Goal: Ask a question

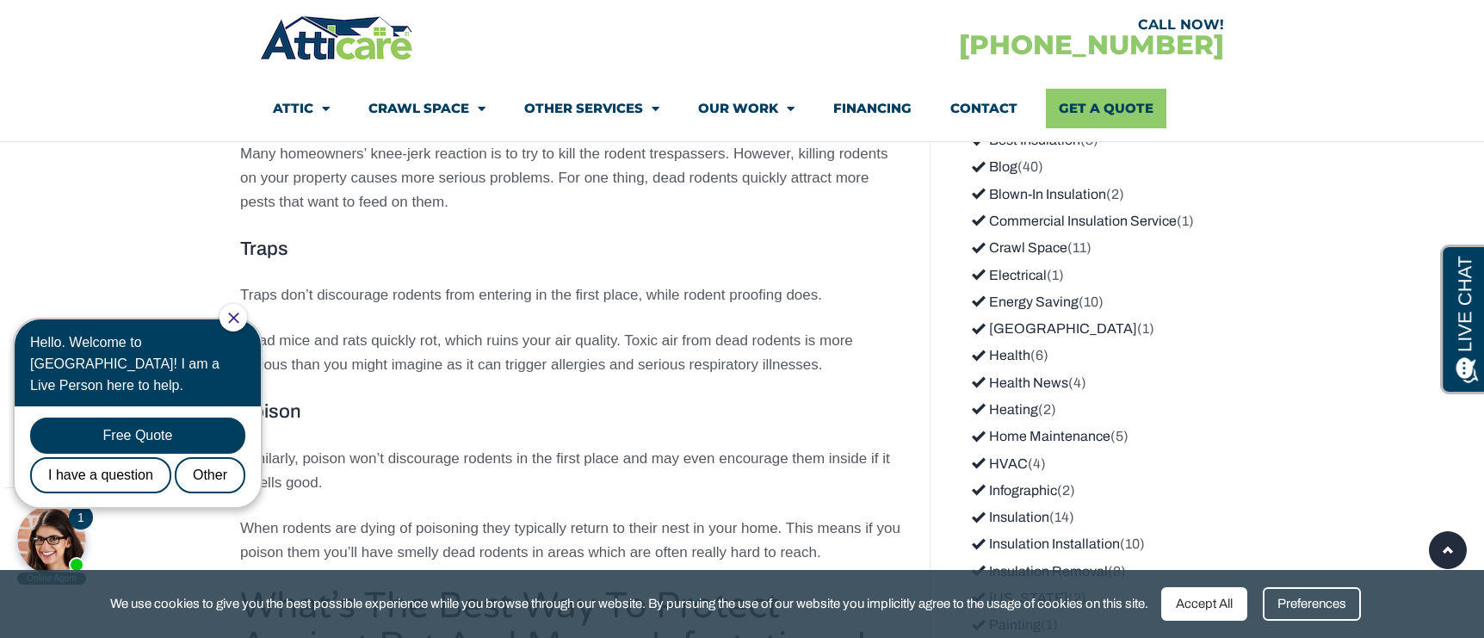
scroll to position [2084, 0]
click at [1024, 507] on link "Insulation" at bounding box center [1010, 514] width 77 height 15
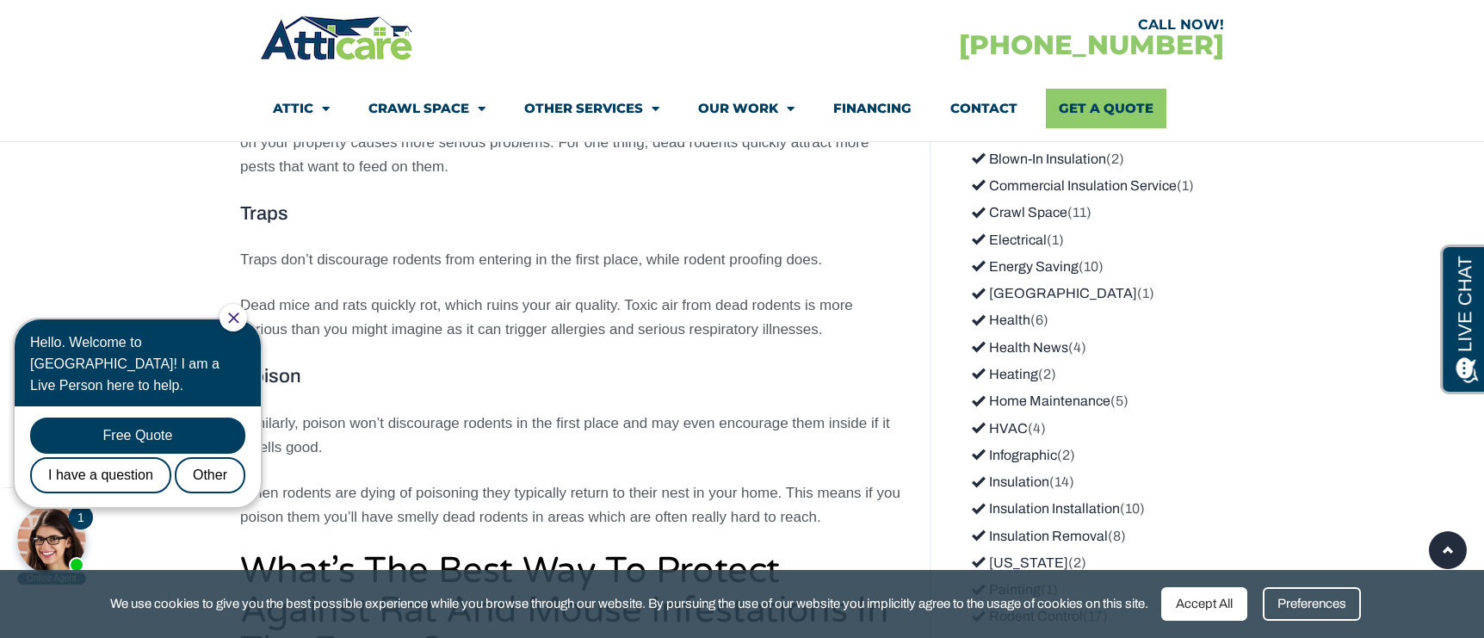
scroll to position [2118, 0]
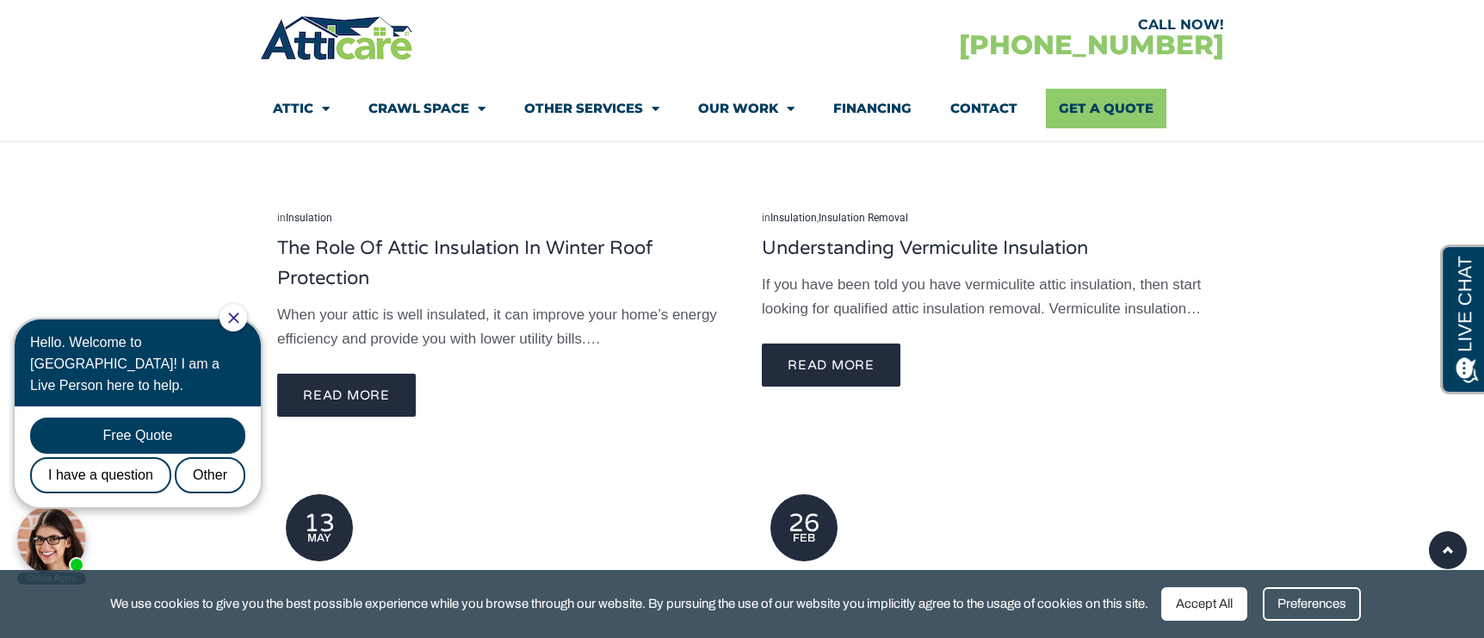
scroll to position [2685, 0]
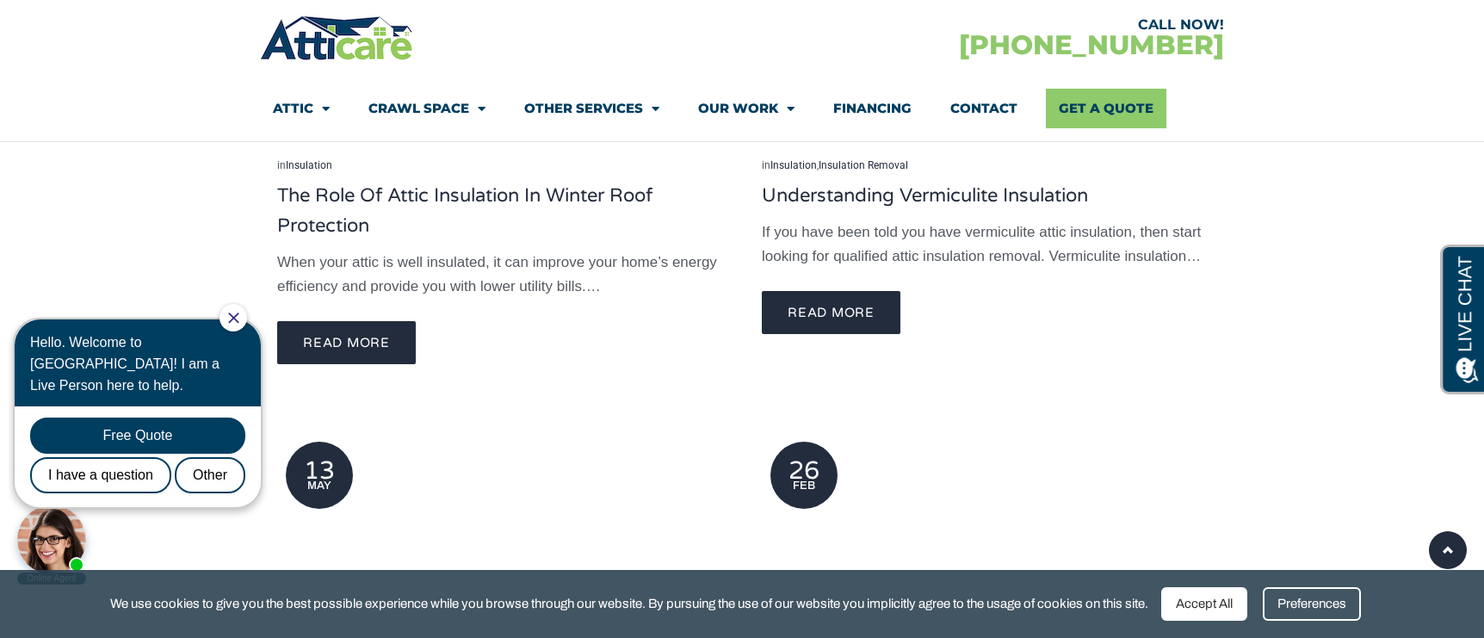
click at [98, 345] on div "Hello. Welcome to [GEOGRAPHIC_DATA]! I am a Live Person here to help." at bounding box center [137, 363] width 215 height 65
click at [130, 417] on div "Free Quote" at bounding box center [137, 435] width 215 height 36
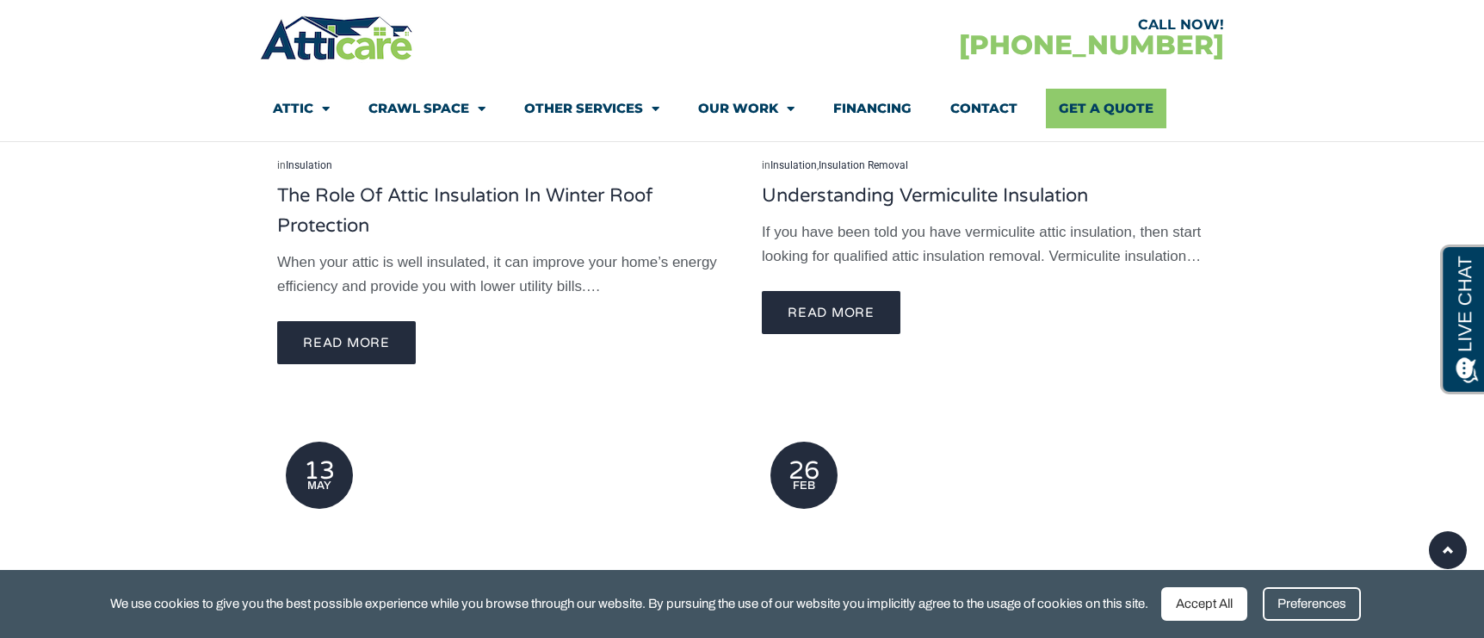
scroll to position [0, 0]
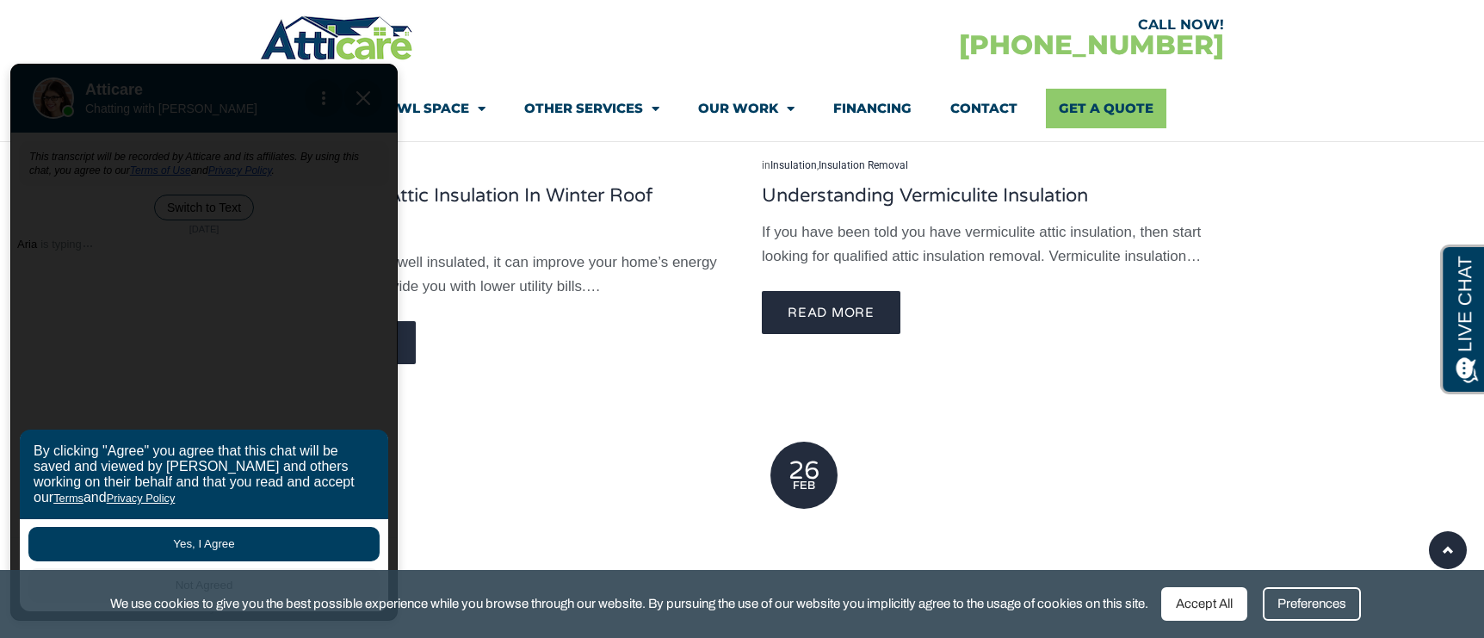
click at [175, 545] on button "Yes, I Agree" at bounding box center [203, 544] width 351 height 34
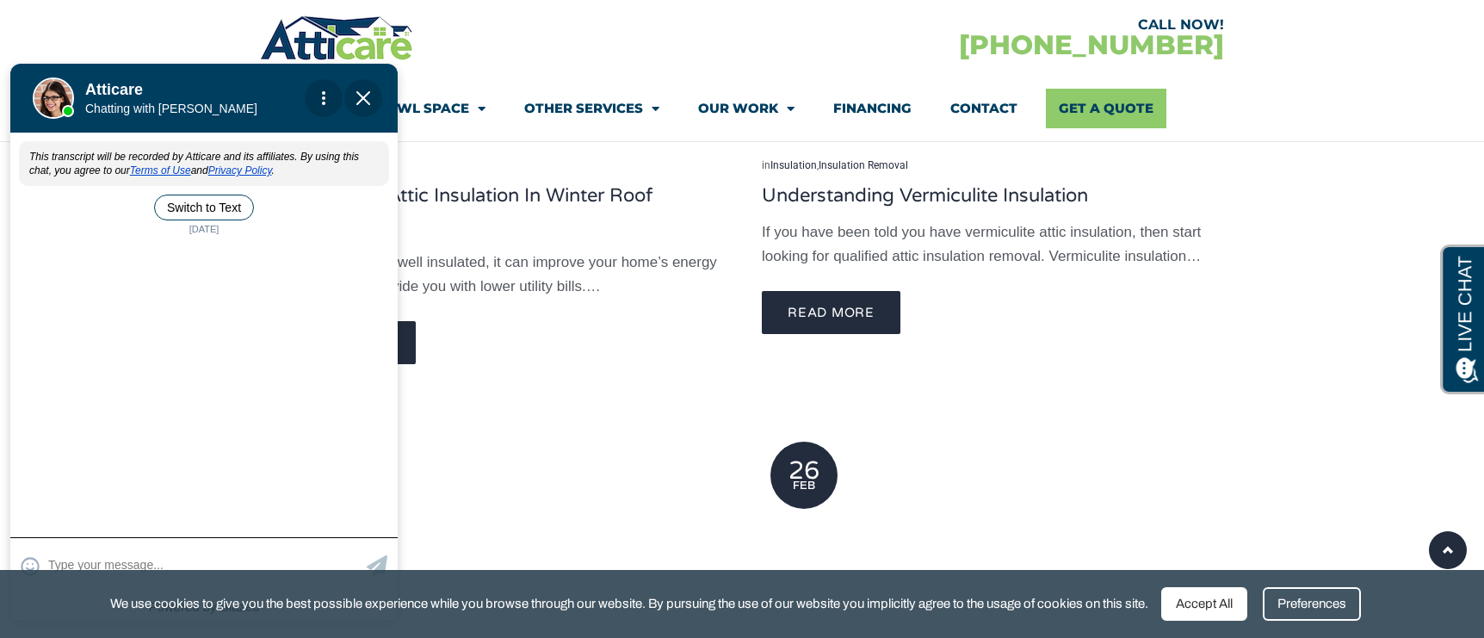
click at [134, 550] on textarea at bounding box center [205, 565] width 314 height 34
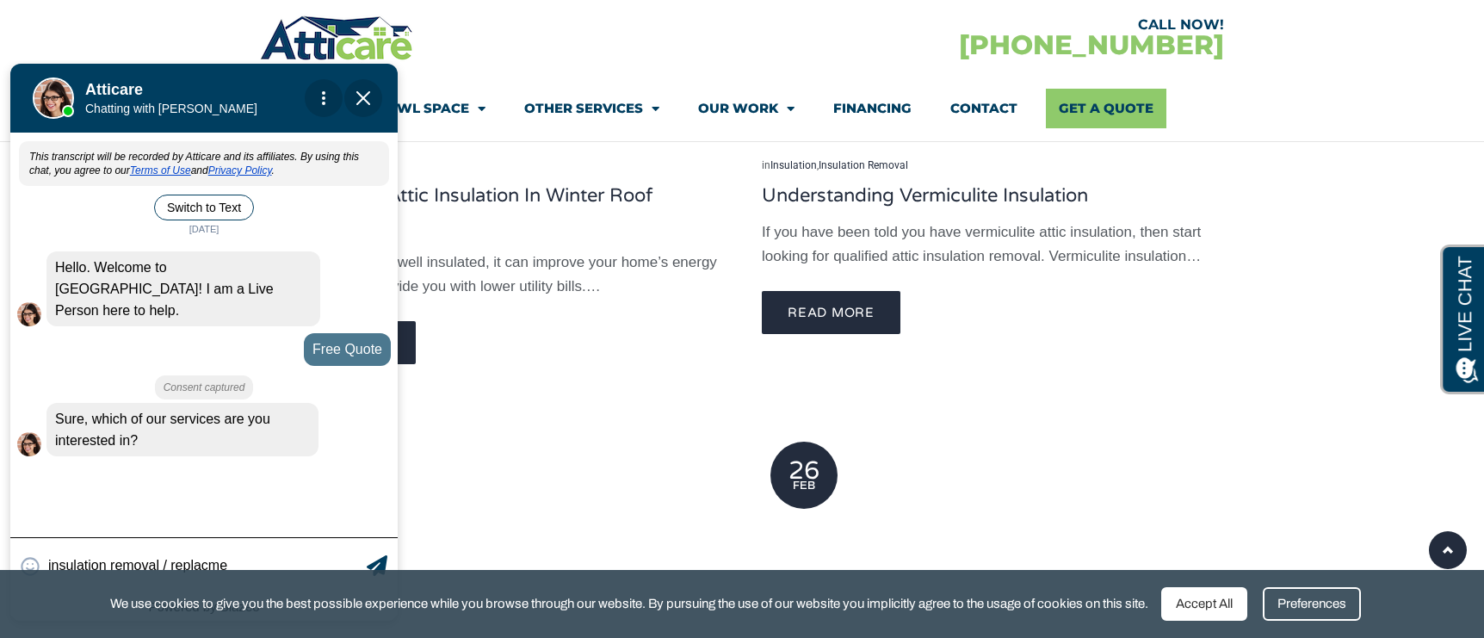
type input "insulation removal / replacmen"
type textarea "insulation removal / replacm"
type input "insulation removal / replaceme"
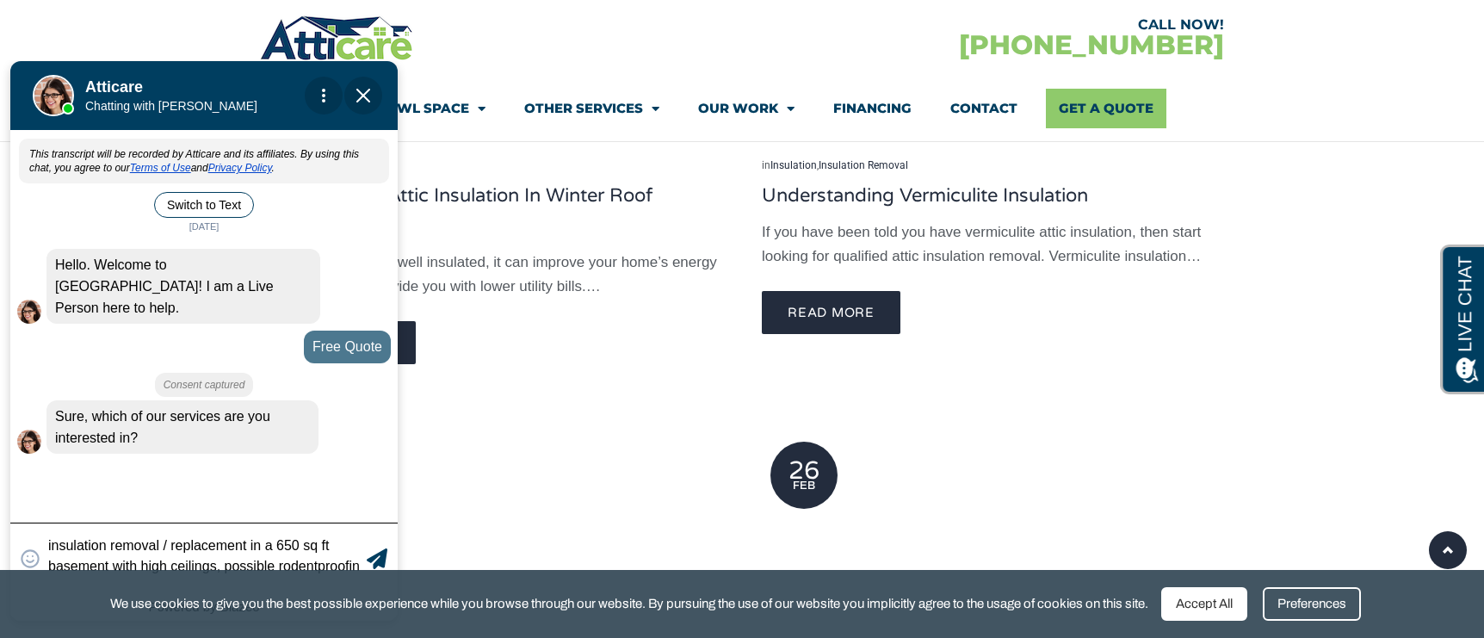
type textarea "insulation removal / replacement in a 650 sq ft basement with high ceilings, po…"
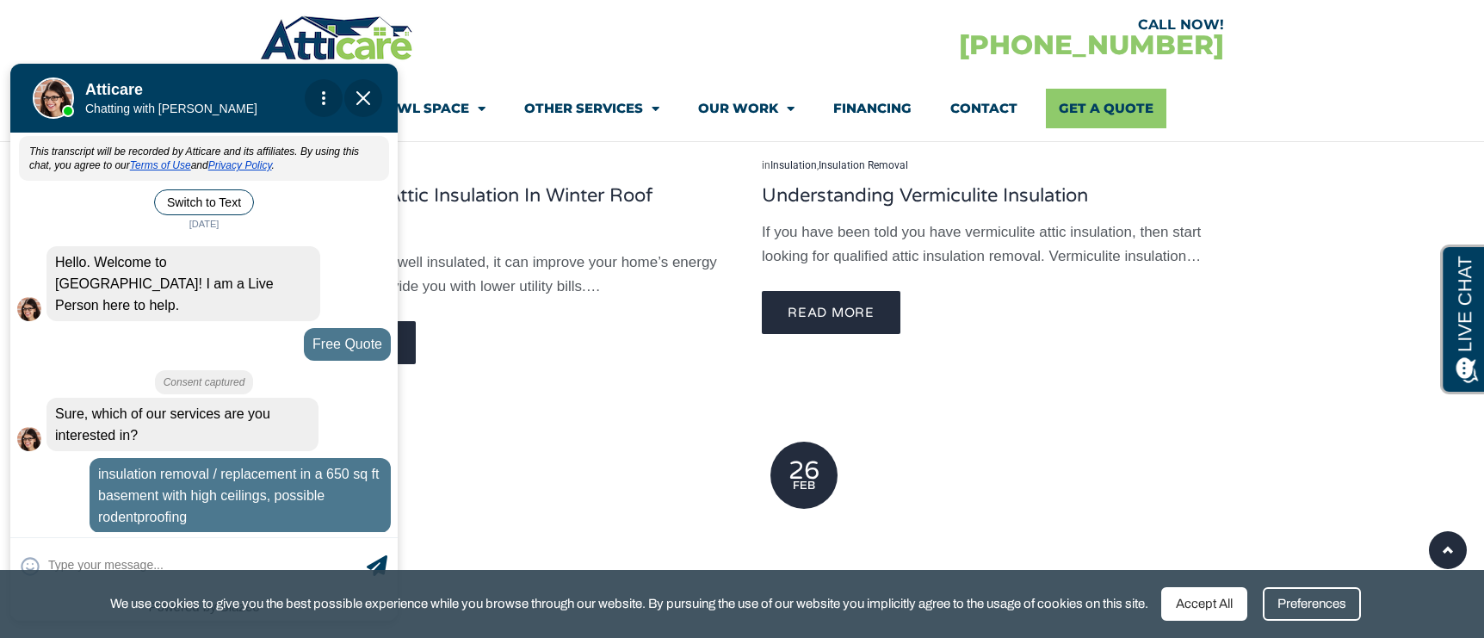
scroll to position [65, 0]
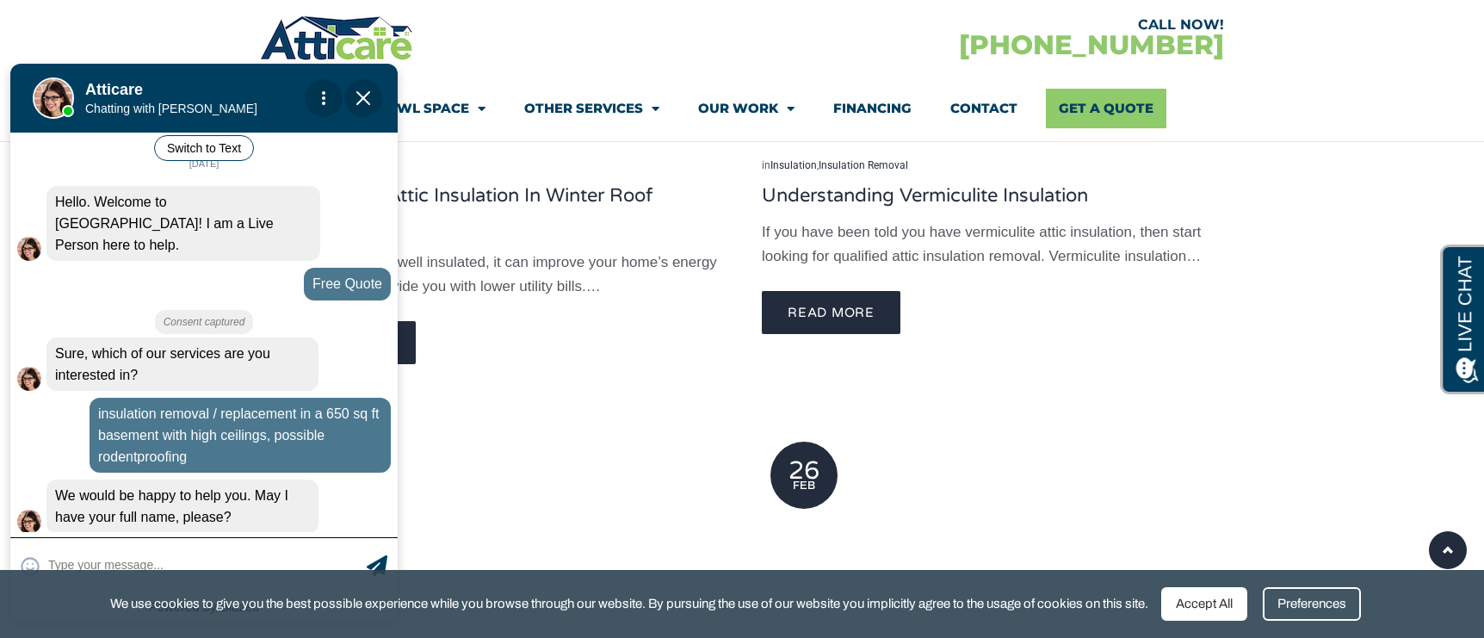
click at [103, 548] on textarea at bounding box center [205, 565] width 314 height 34
type input "Gillian Glass"
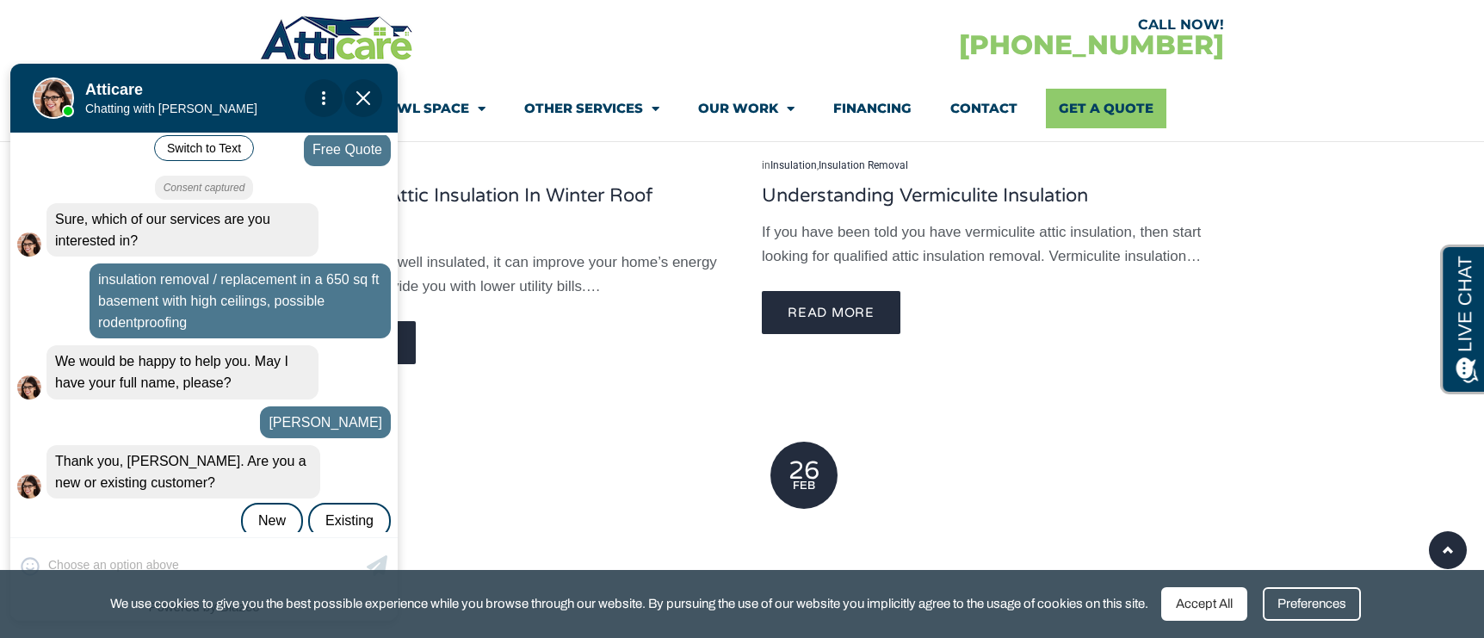
scroll to position [206, 0]
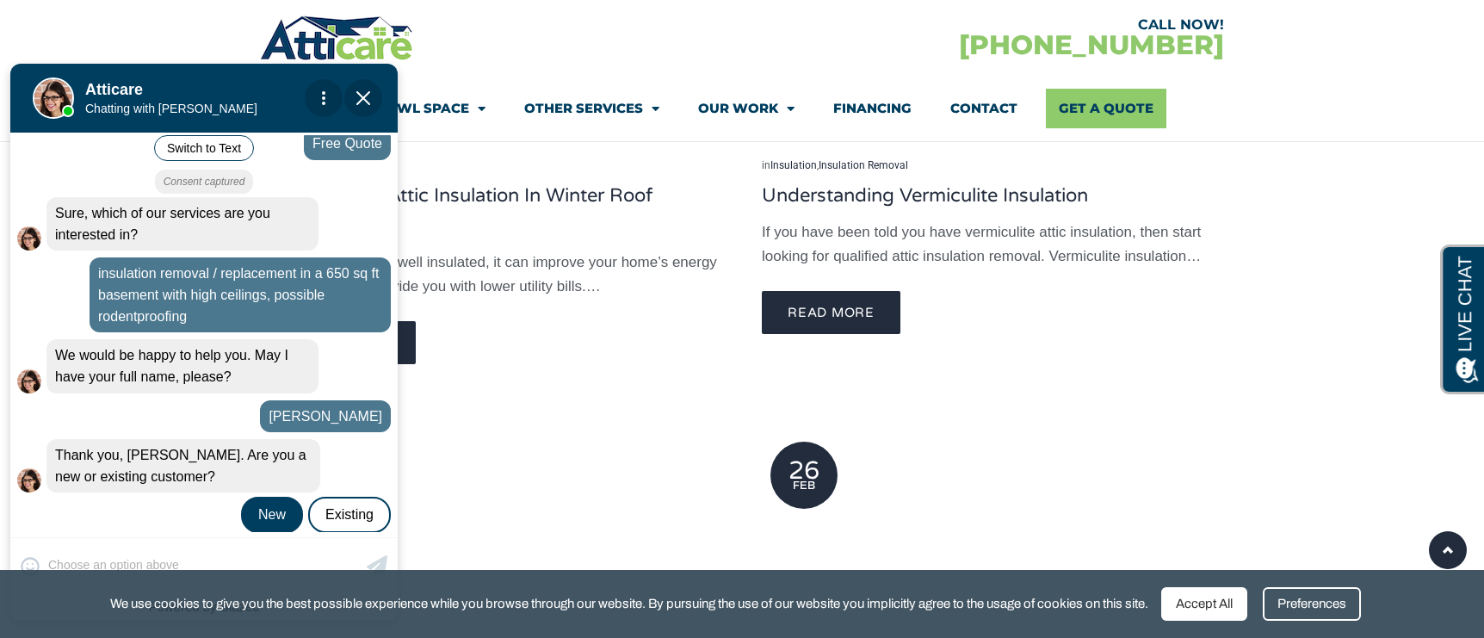
click at [267, 501] on div "New" at bounding box center [272, 515] width 62 height 36
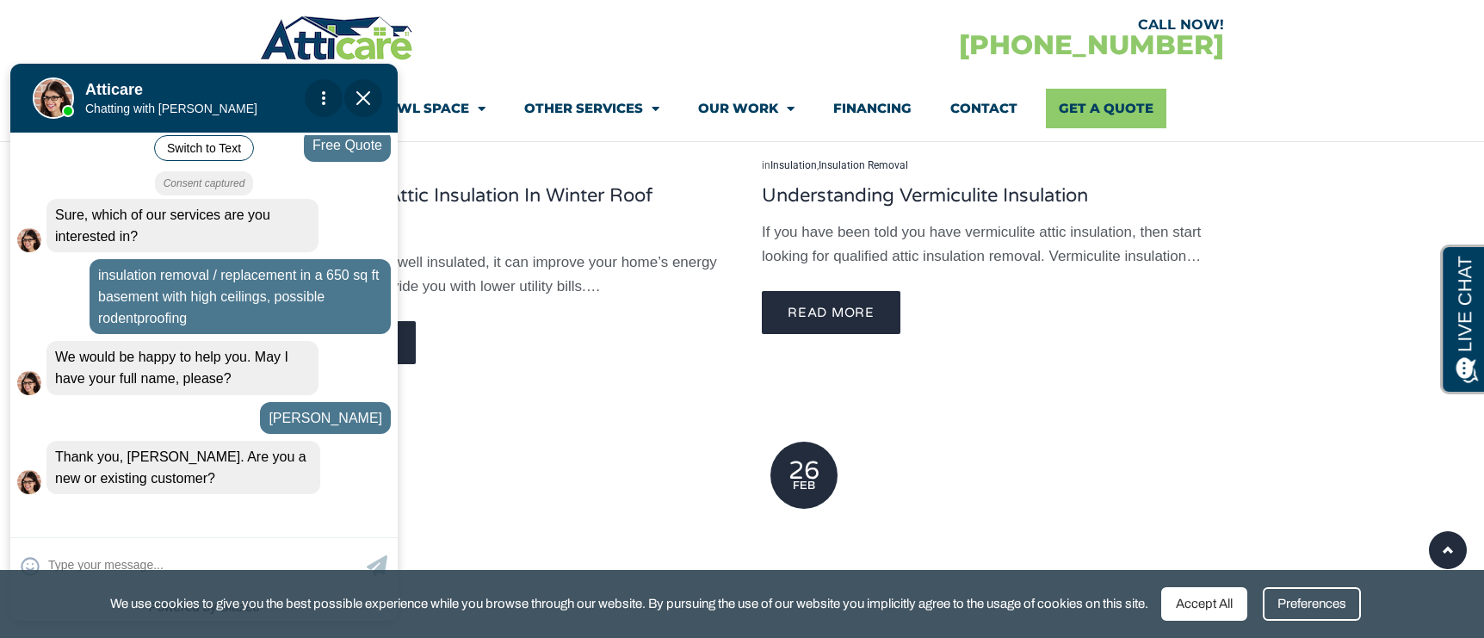
scroll to position [264, 0]
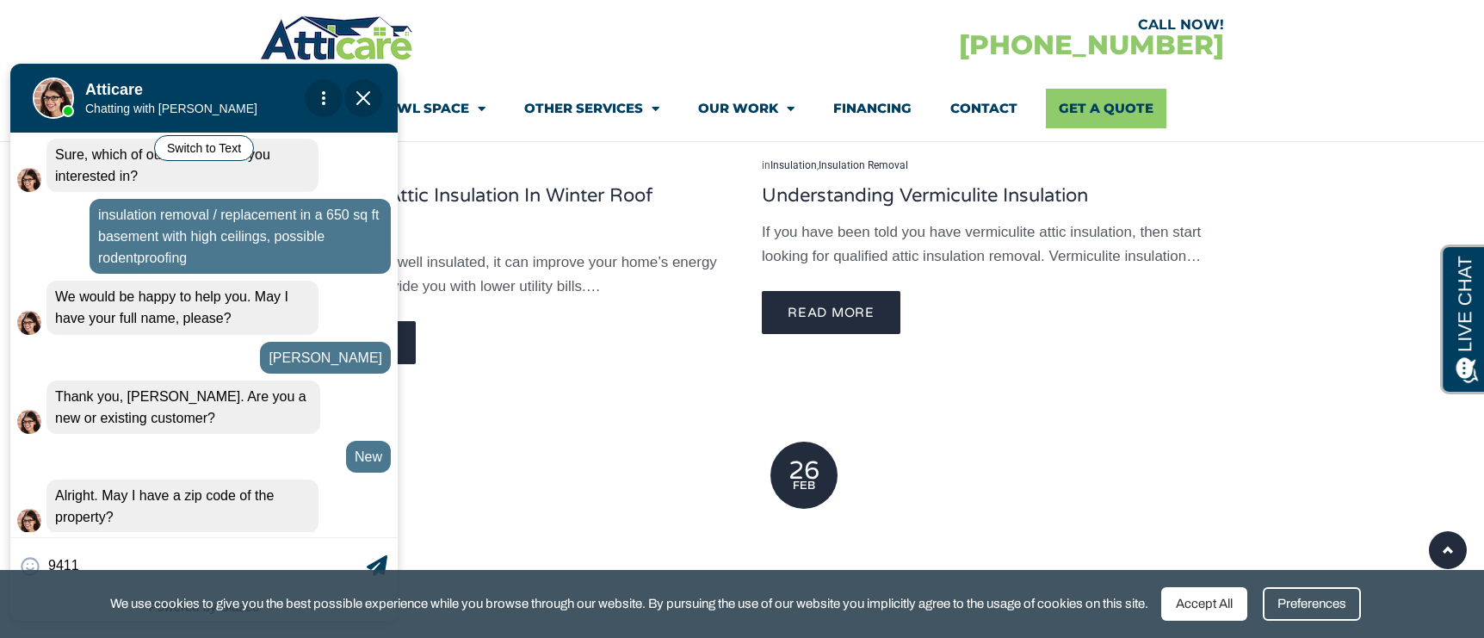
type input "94110"
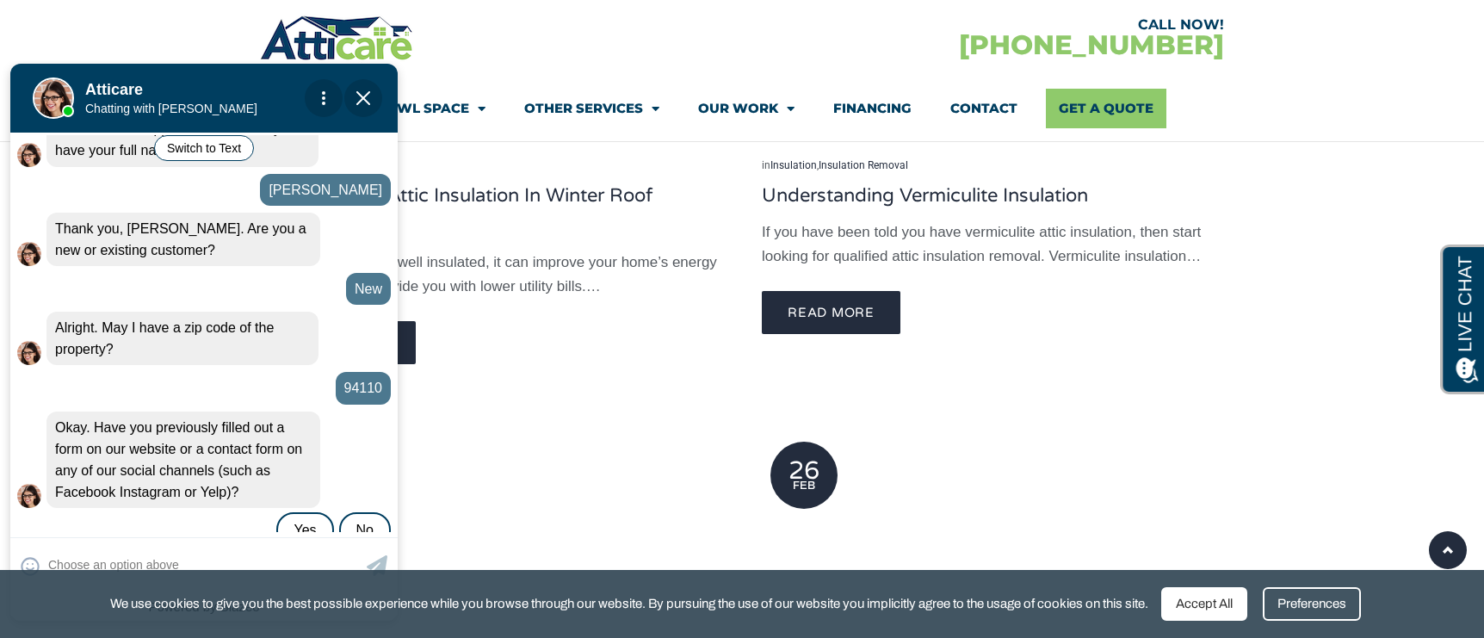
scroll to position [448, 0]
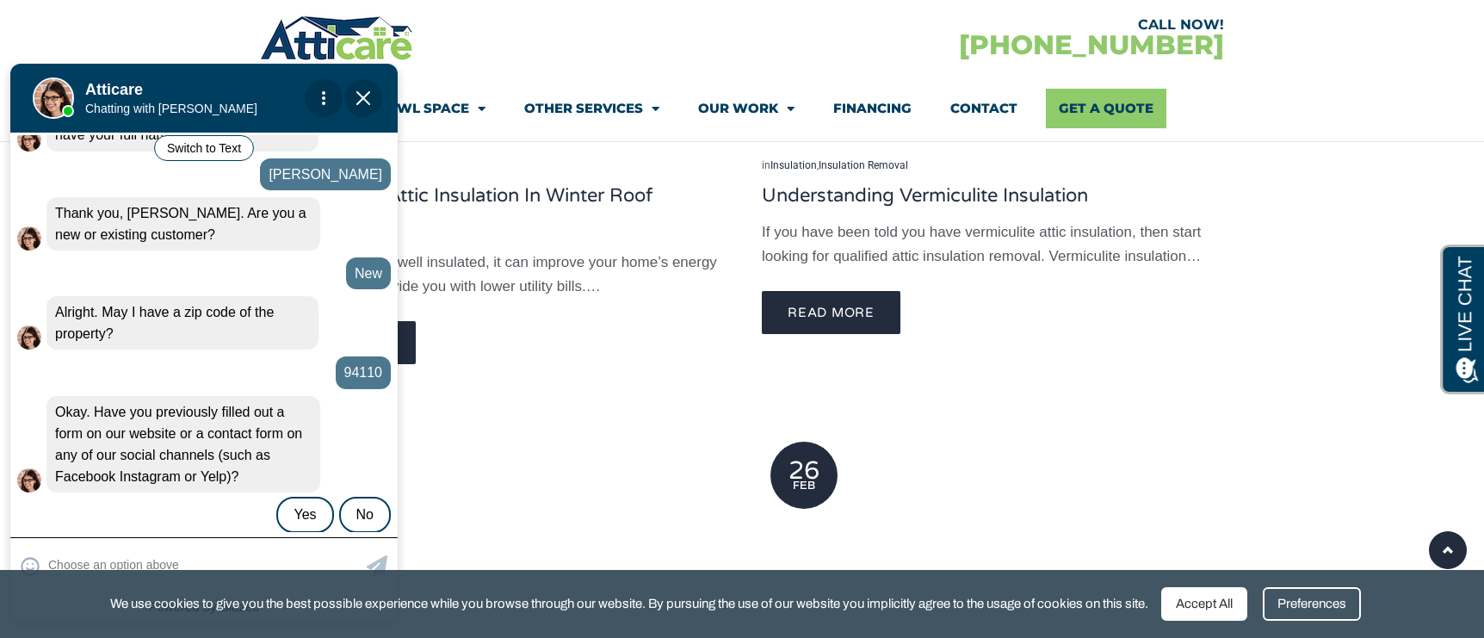
click at [109, 556] on div "😀 😁 😂 😃 😄 😅 😆 😇 😈 😉 😊 😋 😌 😍 😎 😏 😐 😑 😒 😓 😔 😕 😖 😗 😘 😛 😝 😞 😟 😠 😡 😢 😣 😤 😥 😦" at bounding box center [203, 564] width 387 height 55
type input "no"
click at [374, 497] on div "No" at bounding box center [365, 515] width 52 height 36
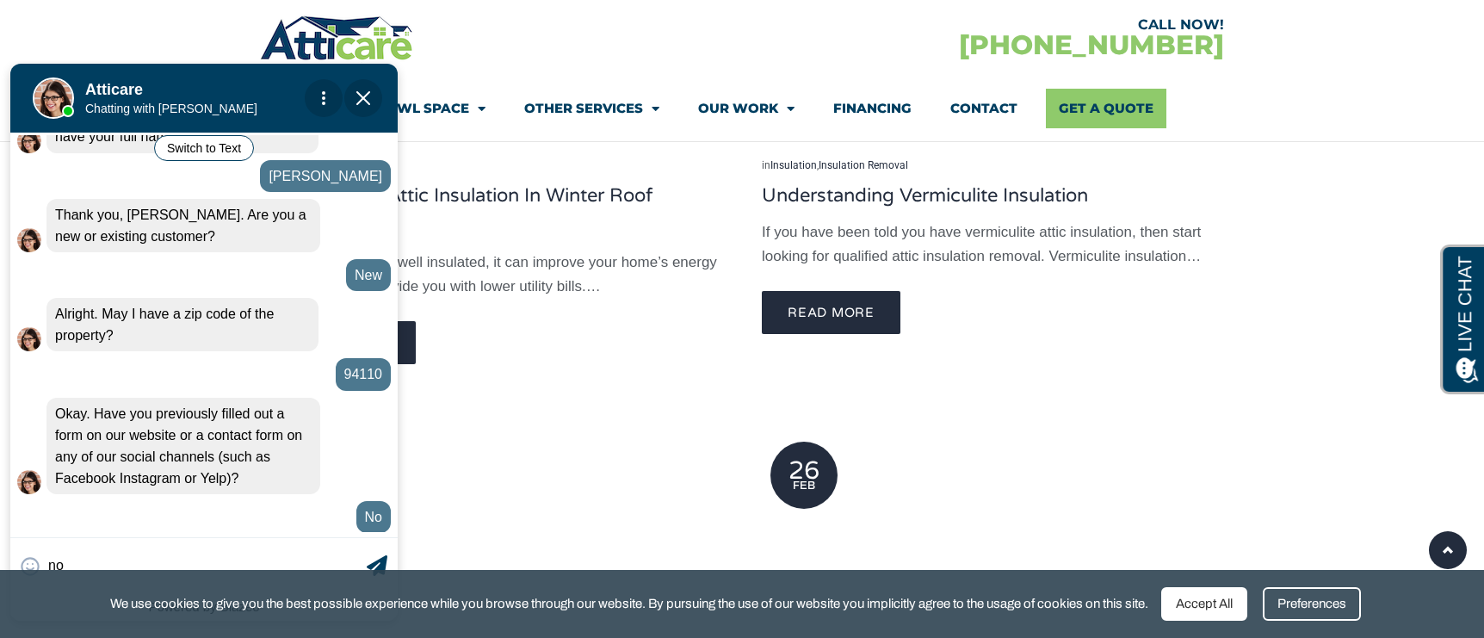
drag, startPoint x: 87, startPoint y: 568, endPoint x: -9, endPoint y: 555, distance: 96.4
click at [0, 555] on html "Convert this chat to text Invalid phone number You have already been contacted …" at bounding box center [211, 344] width 423 height 569
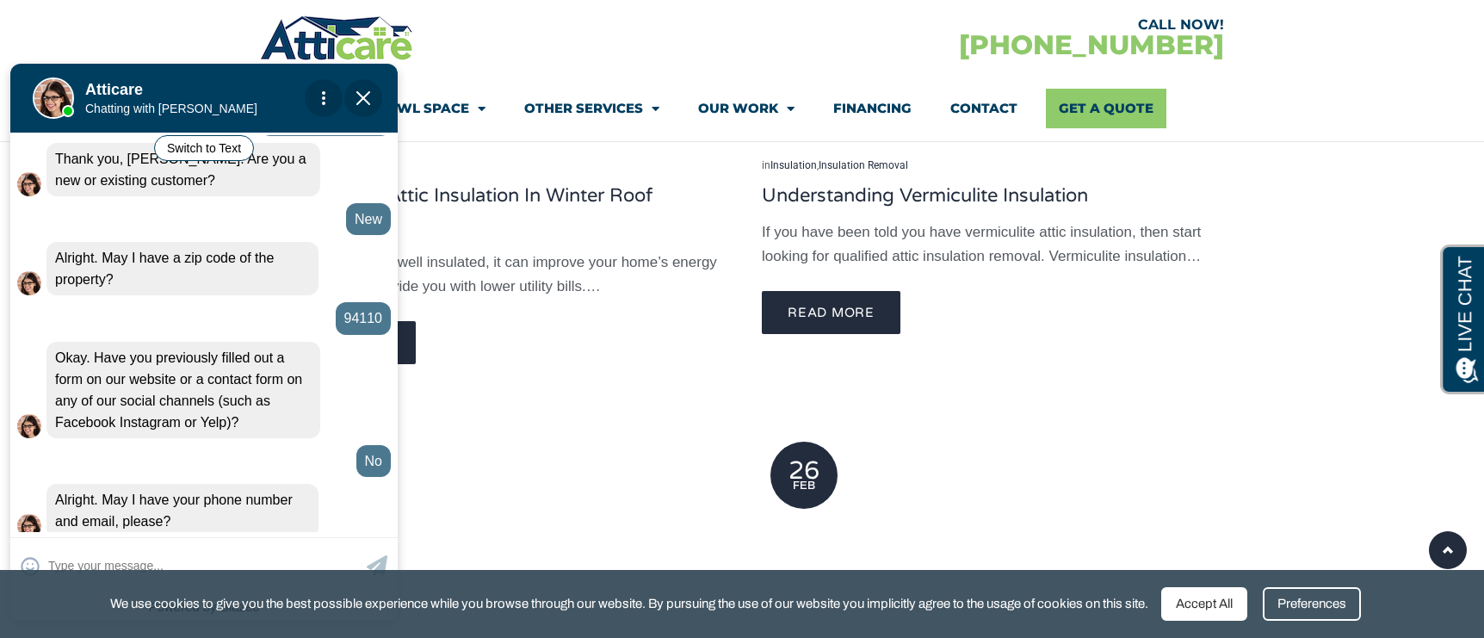
scroll to position [506, 0]
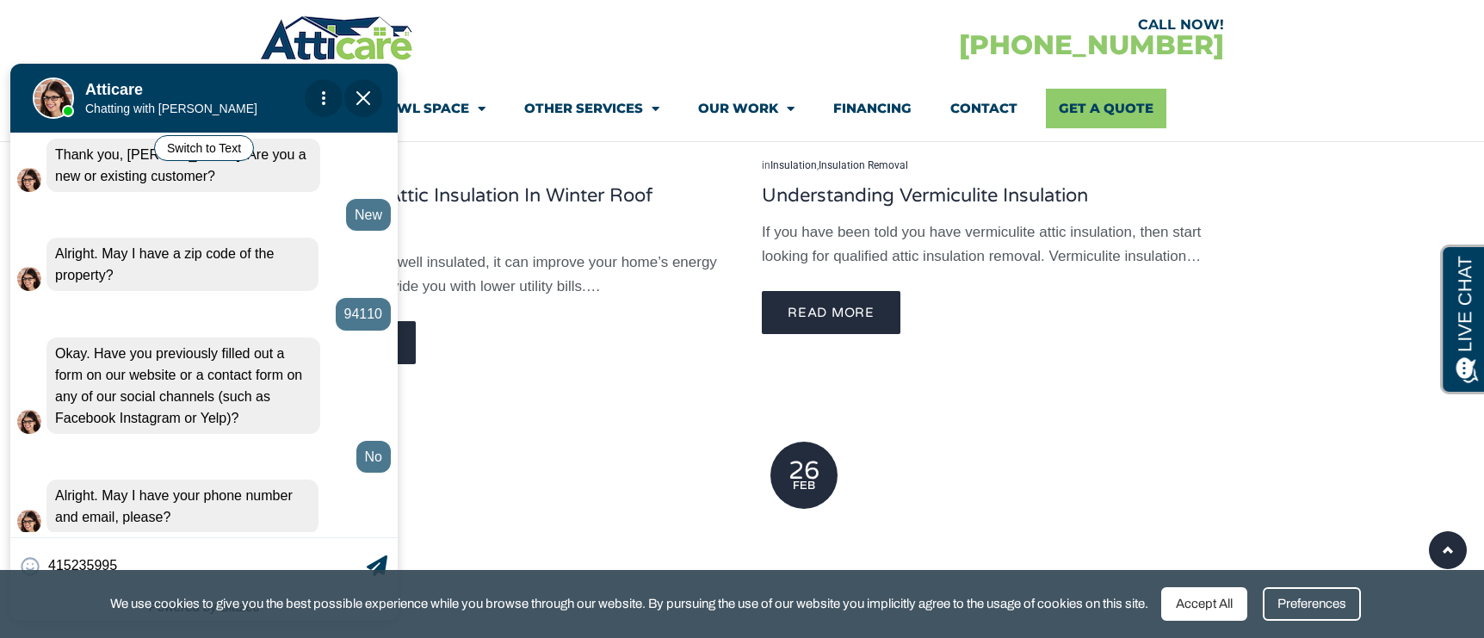
type input "4152359956"
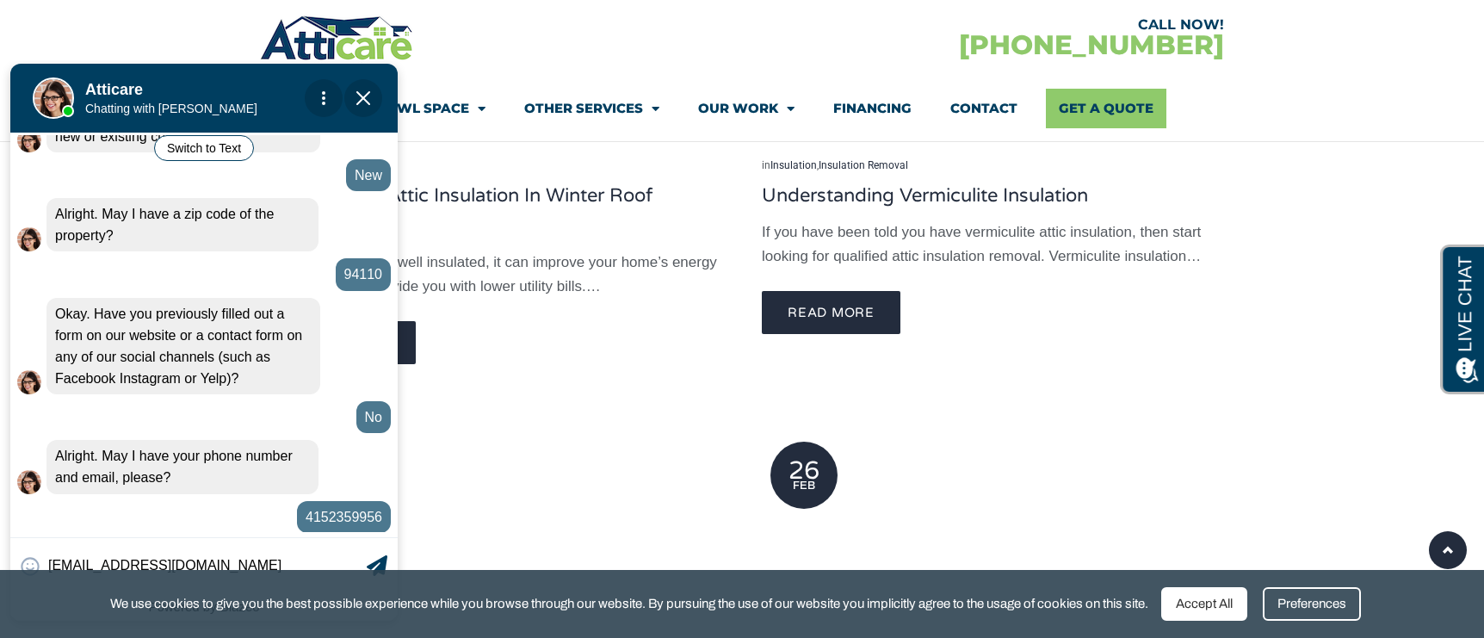
type input "tonyatown@yahoo.com"
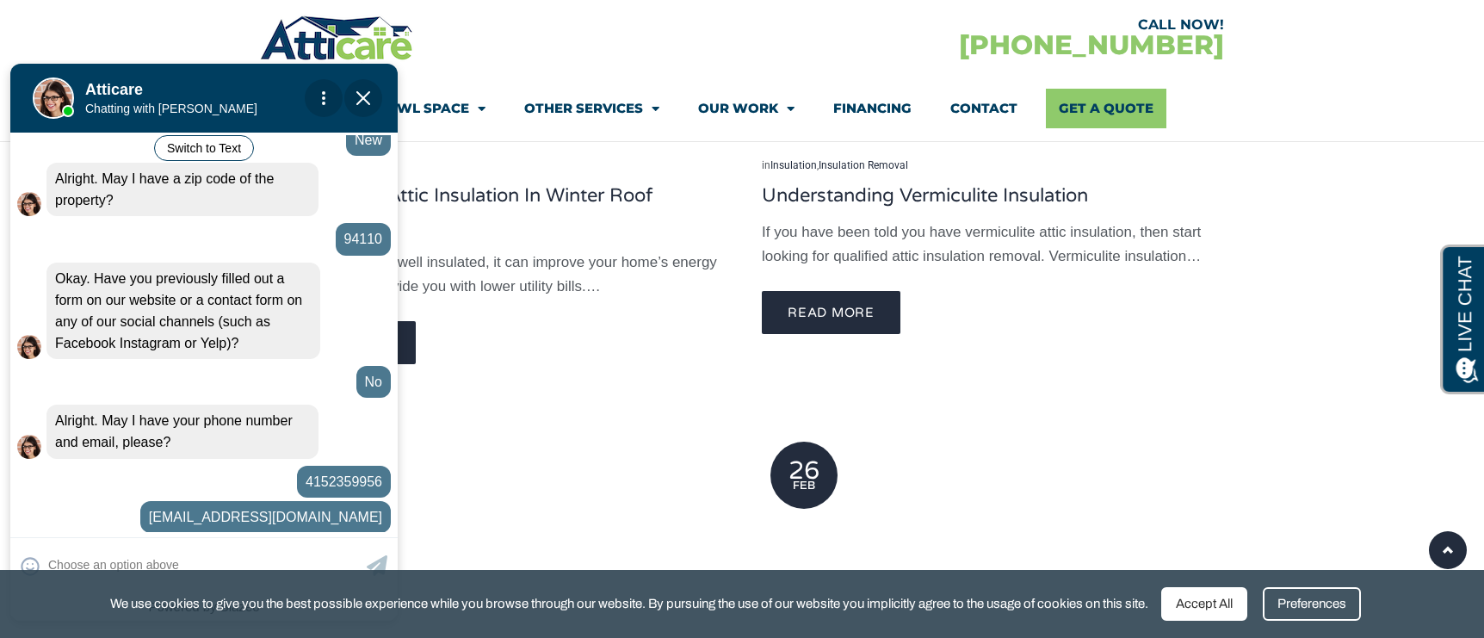
scroll to position [682, 0]
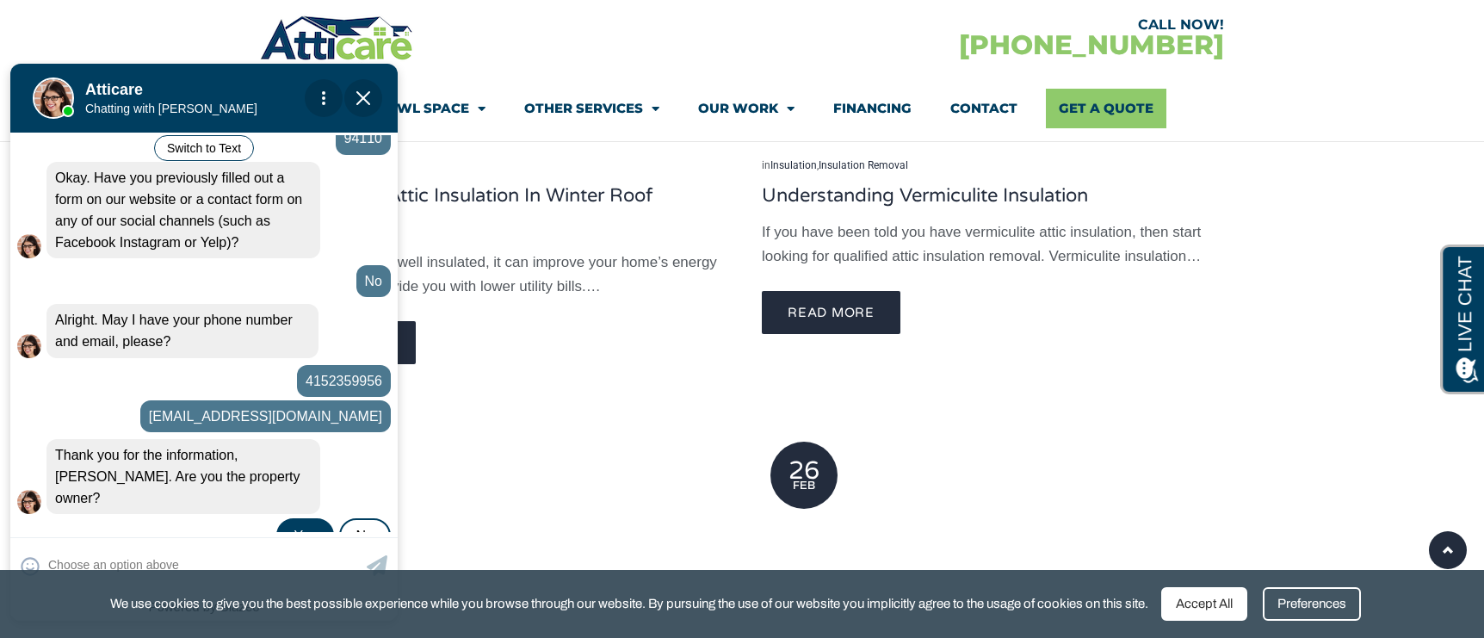
click at [305, 518] on div "Yes" at bounding box center [304, 536] width 57 height 36
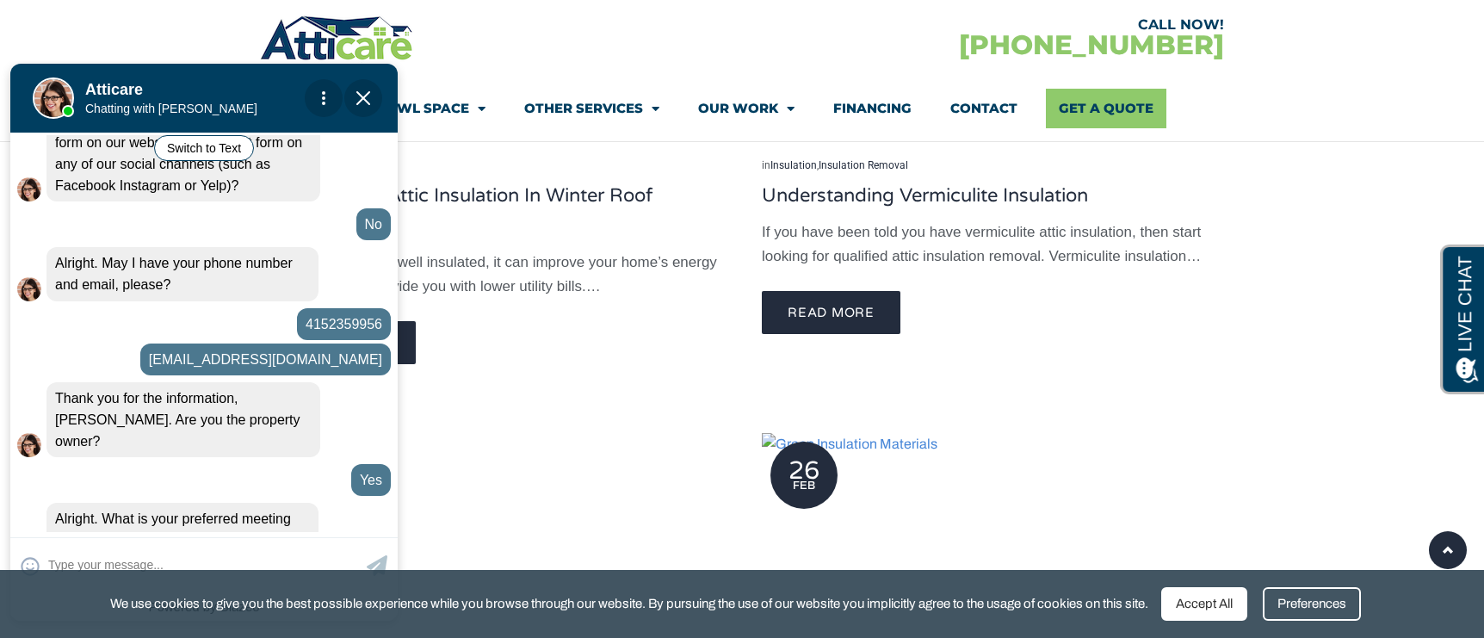
scroll to position [740, 0]
type input "t"
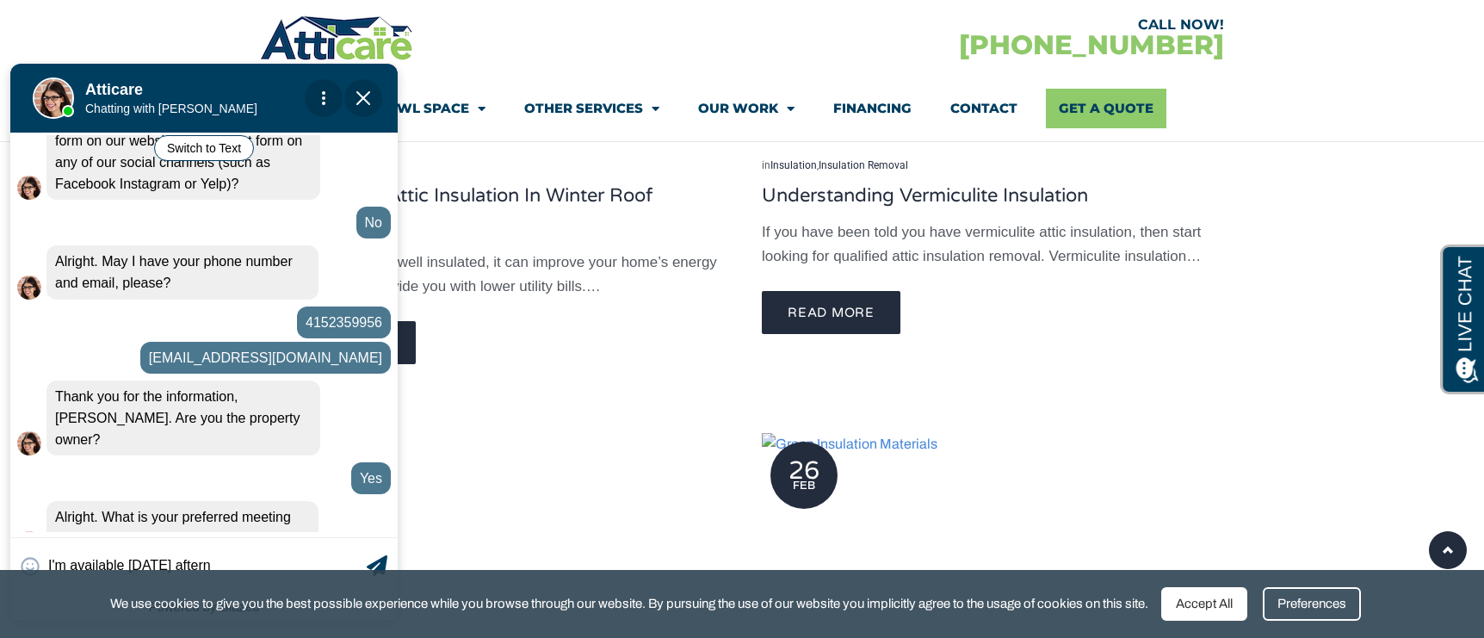
type input "I'm available tomorrow afterno"
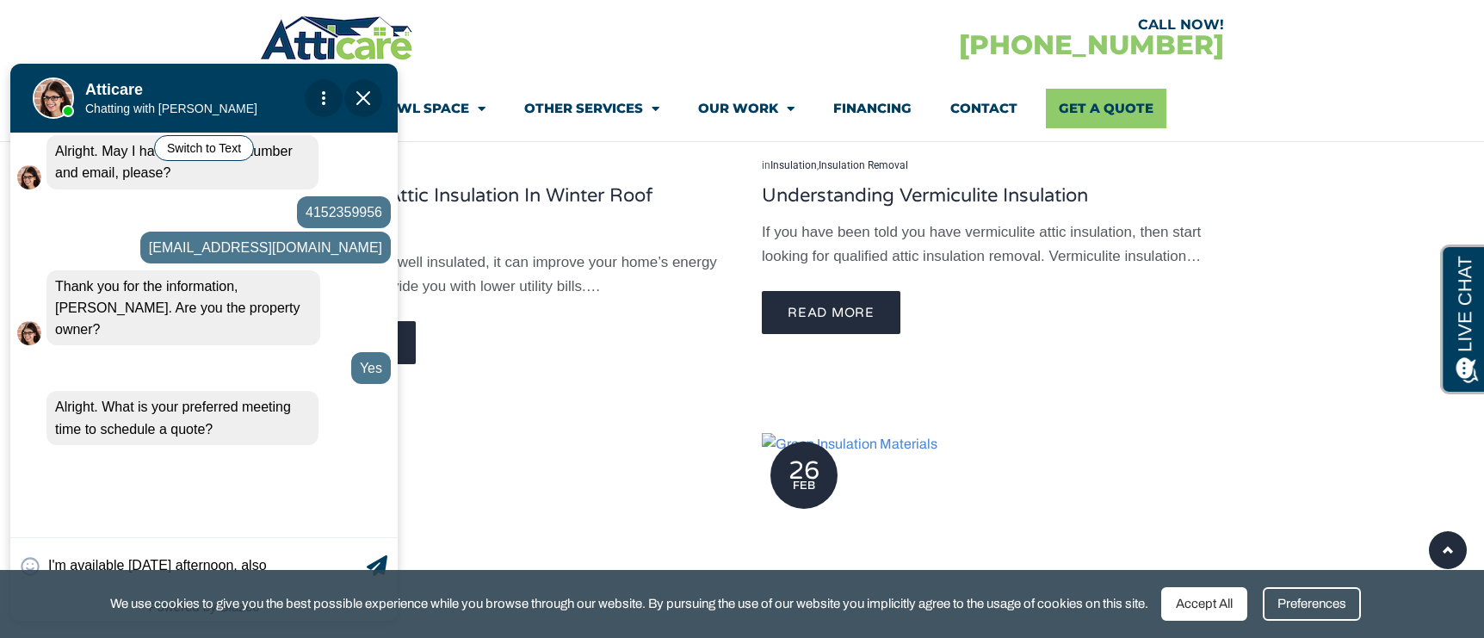
scroll to position [860, 0]
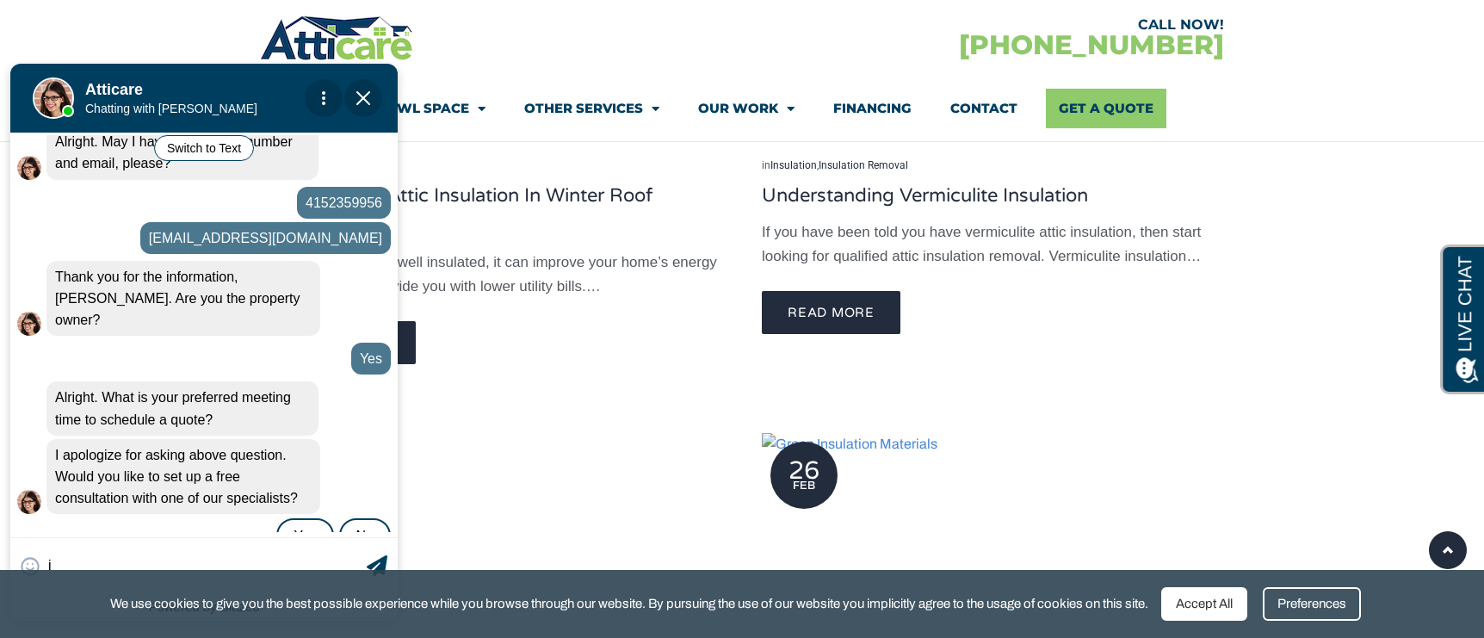
type textarea "in"
type input "in person or over the phone?"
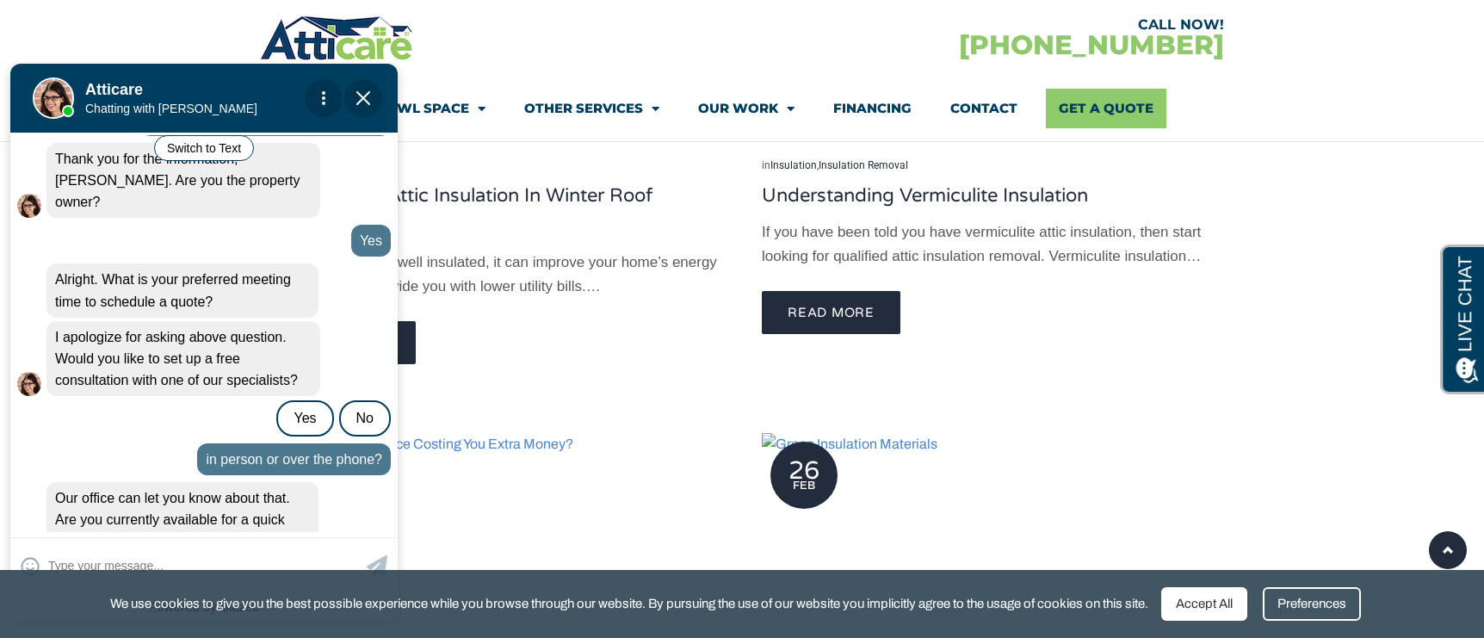
scroll to position [980, 0]
type input "for the next 20 minutes"
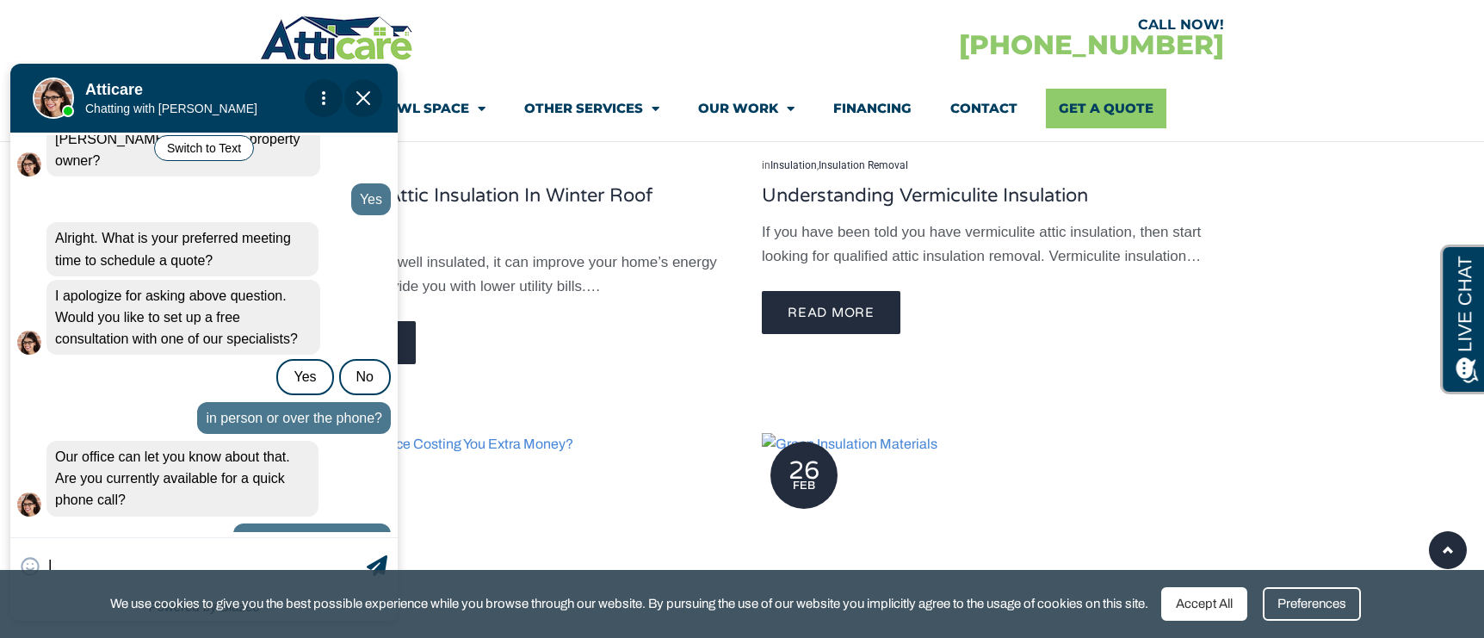
type input "I"
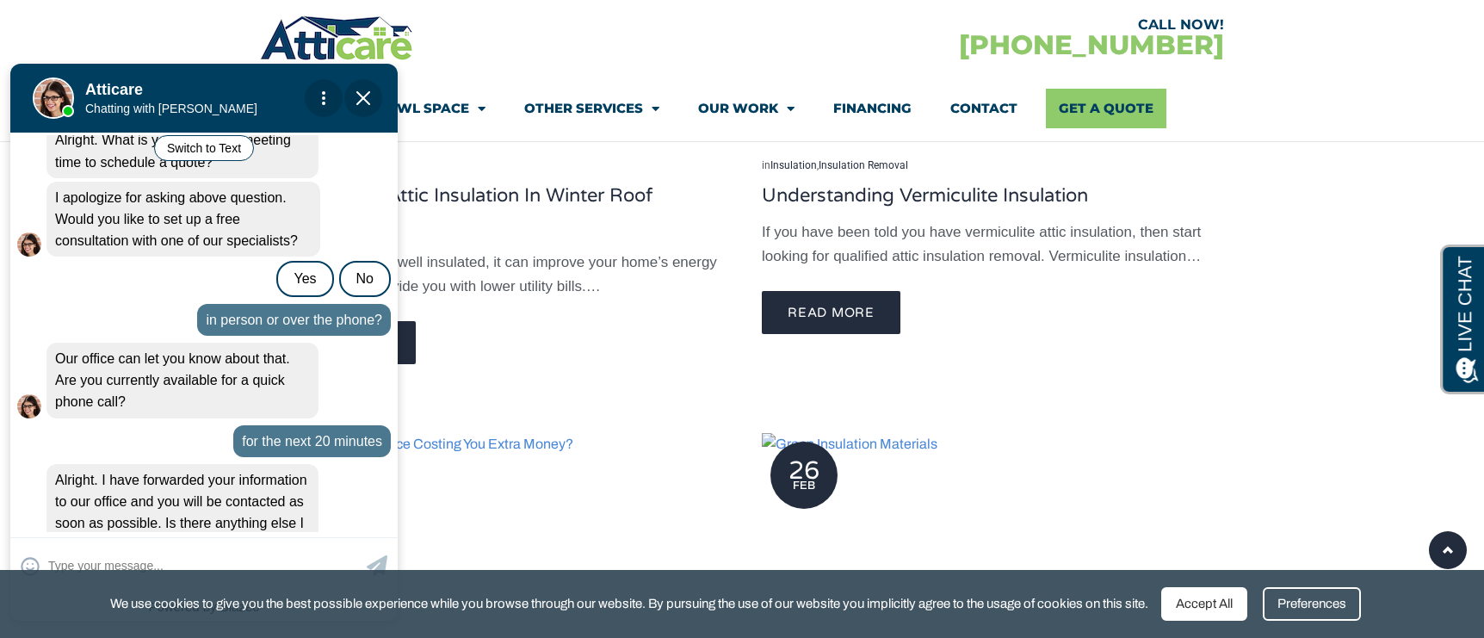
scroll to position [1123, 0]
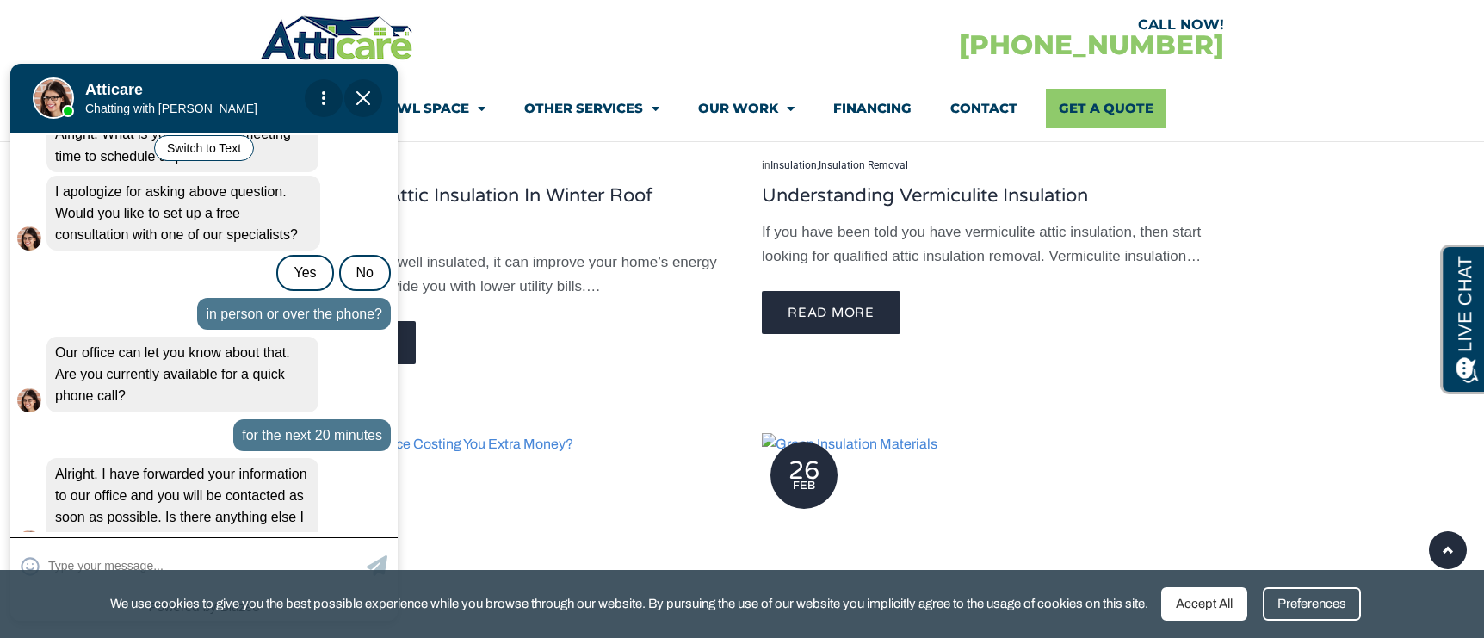
click at [141, 557] on input "text" at bounding box center [205, 565] width 314 height 34
type input "m"
type input "b"
type input "no"
